Goal: Transaction & Acquisition: Subscribe to service/newsletter

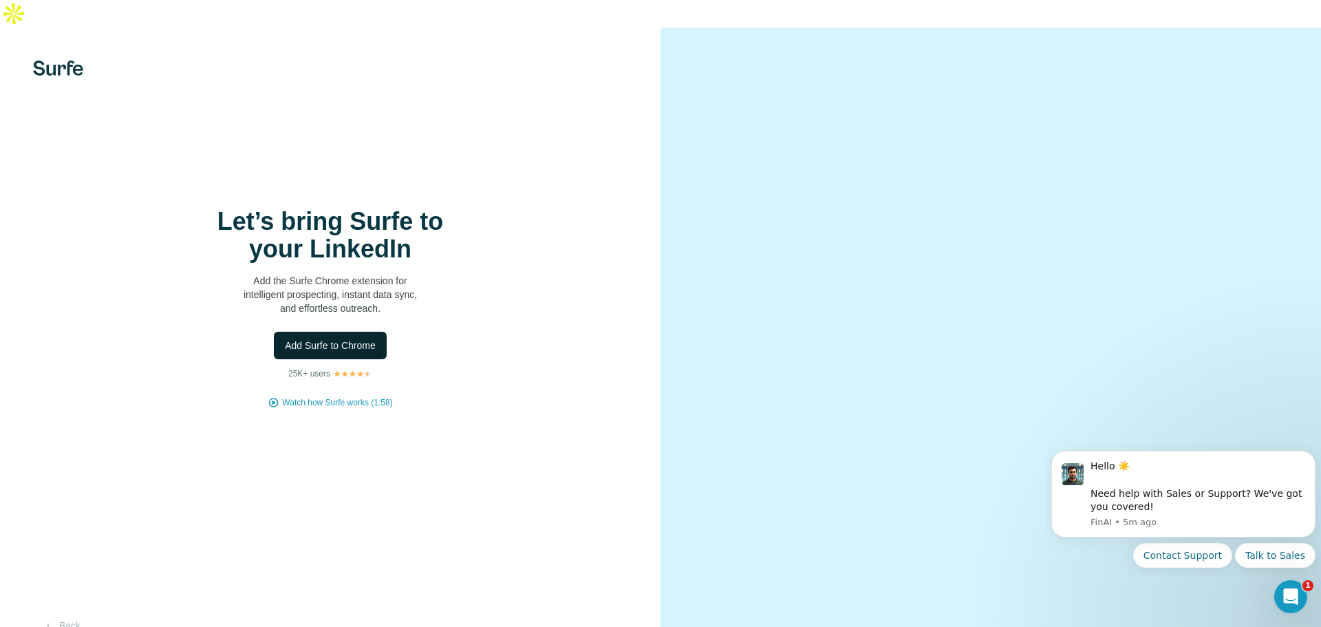
click at [306, 338] on span "Add Surfe to Chrome" at bounding box center [330, 345] width 91 height 14
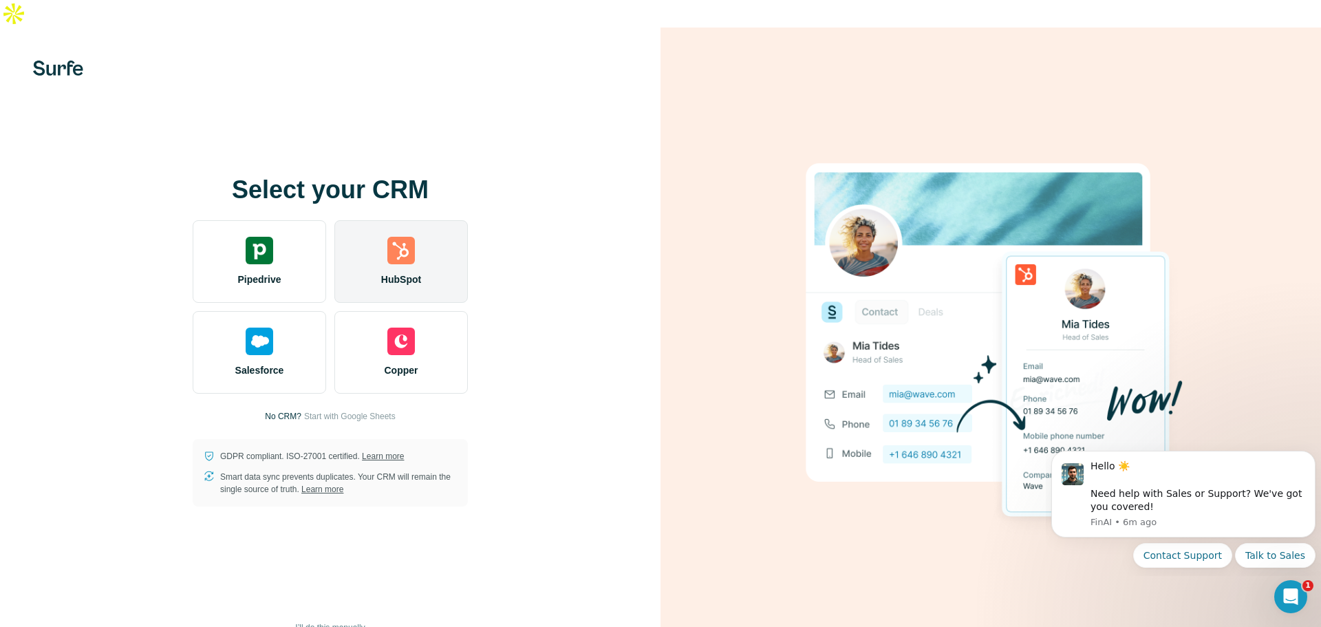
click at [411, 237] on div at bounding box center [401, 251] width 28 height 28
